Goal: Task Accomplishment & Management: Use online tool/utility

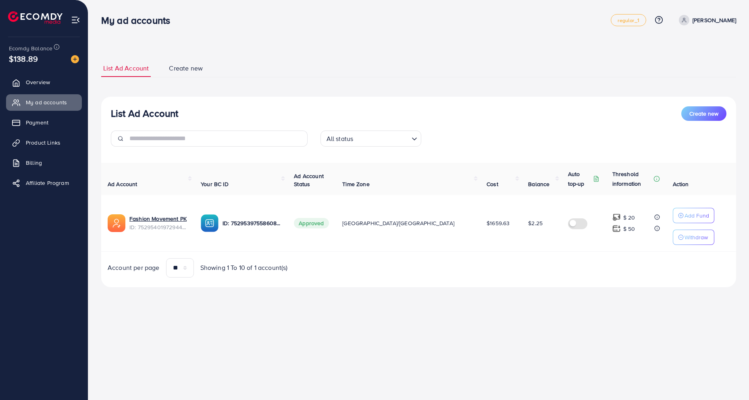
click at [343, 82] on div "**********" at bounding box center [418, 174] width 635 height 228
click at [32, 141] on span "Product Links" at bounding box center [45, 143] width 35 height 8
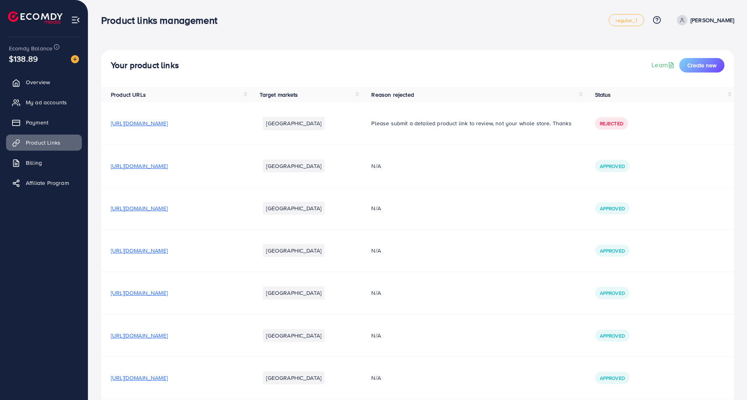
click at [164, 166] on span "[URL][DOMAIN_NAME]" at bounding box center [139, 166] width 57 height 8
click at [163, 247] on td "[URL][DOMAIN_NAME]" at bounding box center [175, 251] width 149 height 42
click at [163, 248] on span "[URL][DOMAIN_NAME]" at bounding box center [139, 251] width 57 height 8
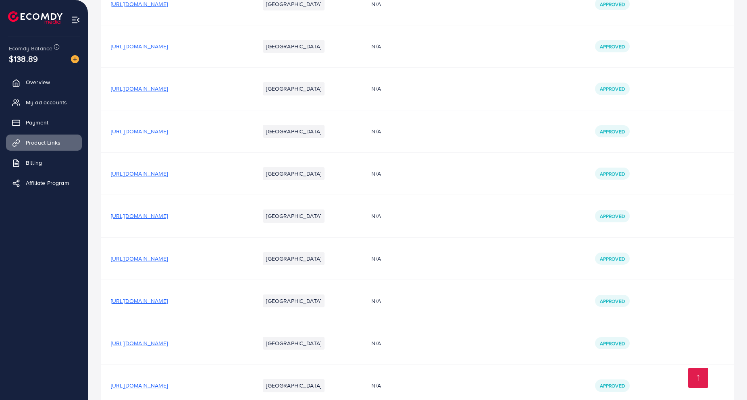
scroll to position [503, 0]
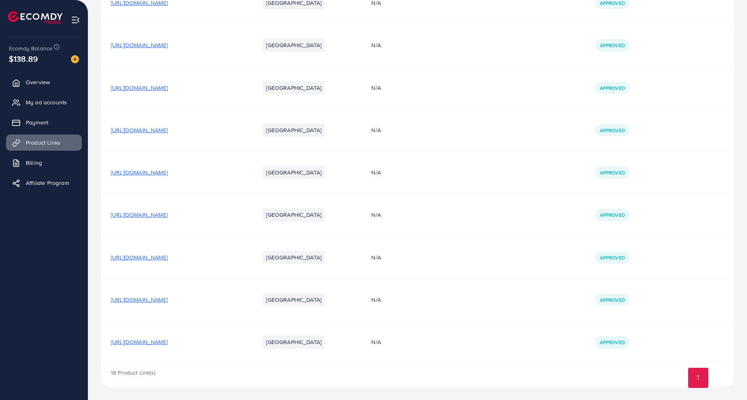
click at [168, 341] on span "[URL][DOMAIN_NAME]" at bounding box center [139, 342] width 57 height 8
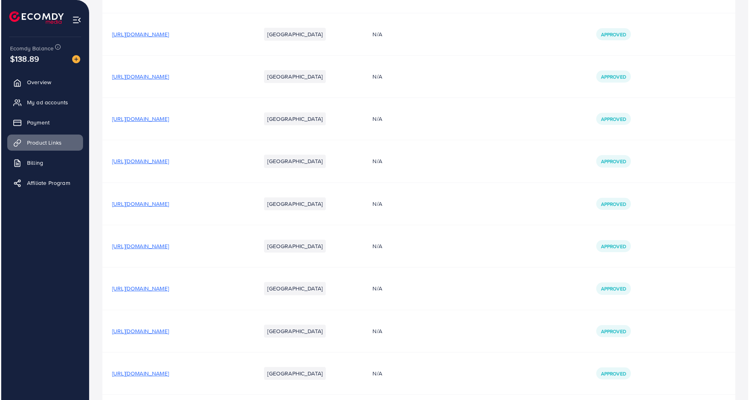
scroll to position [0, 0]
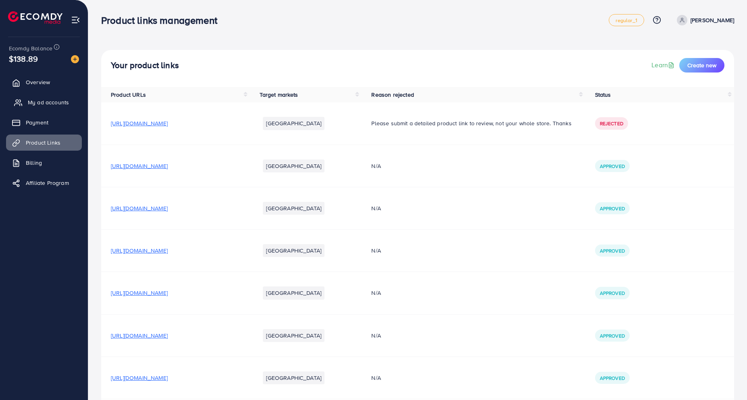
click at [51, 95] on link "My ad accounts" at bounding box center [44, 102] width 76 height 16
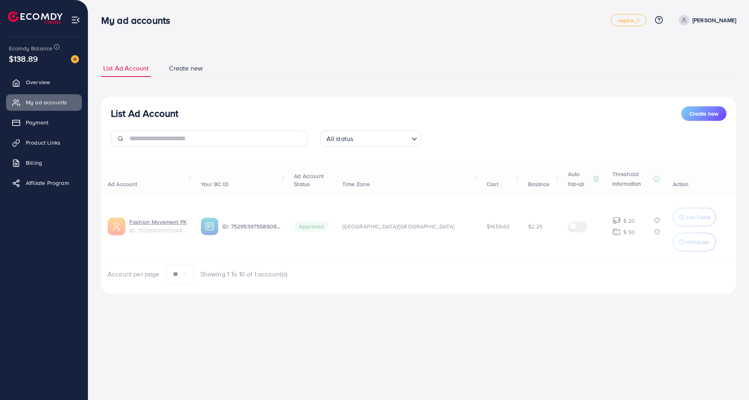
click at [252, 38] on div "List Ad Account Create new List Ad Account Create new All status Loading... Ad …" at bounding box center [418, 158] width 661 height 317
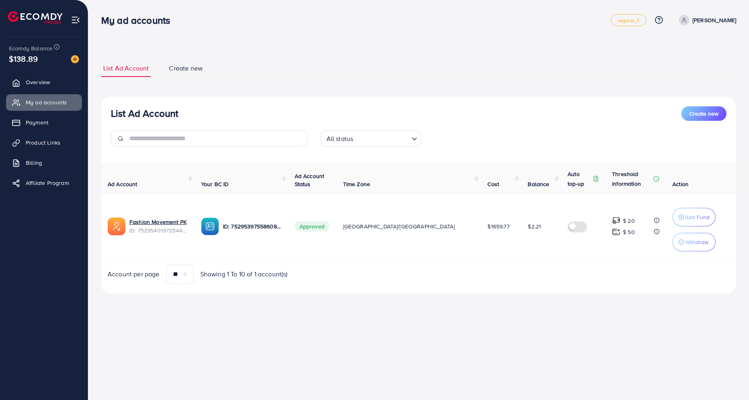
click at [252, 38] on div "**********" at bounding box center [418, 158] width 661 height 317
